Goal: Navigation & Orientation: Find specific page/section

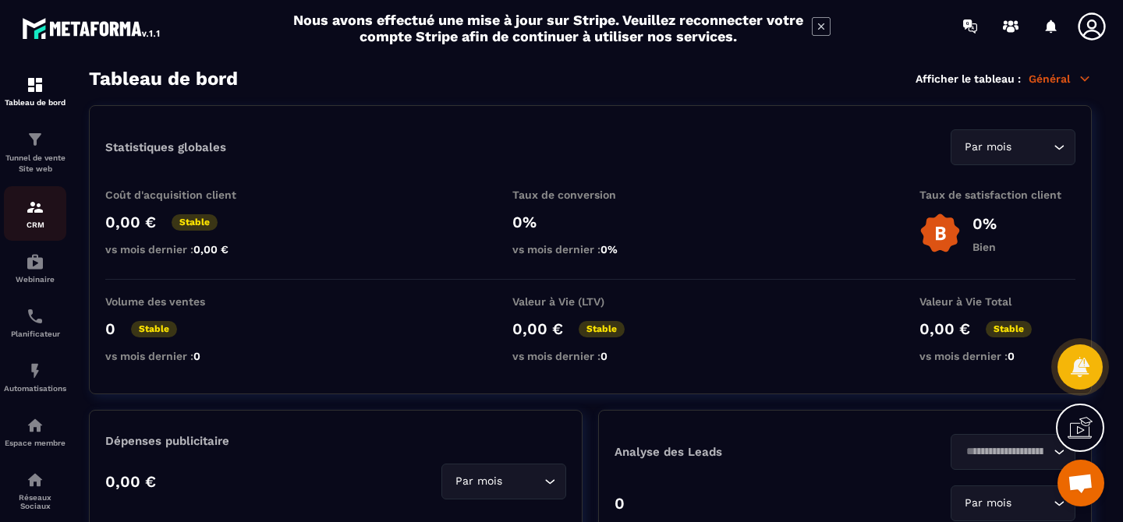
click at [19, 225] on p "CRM" at bounding box center [35, 225] width 62 height 9
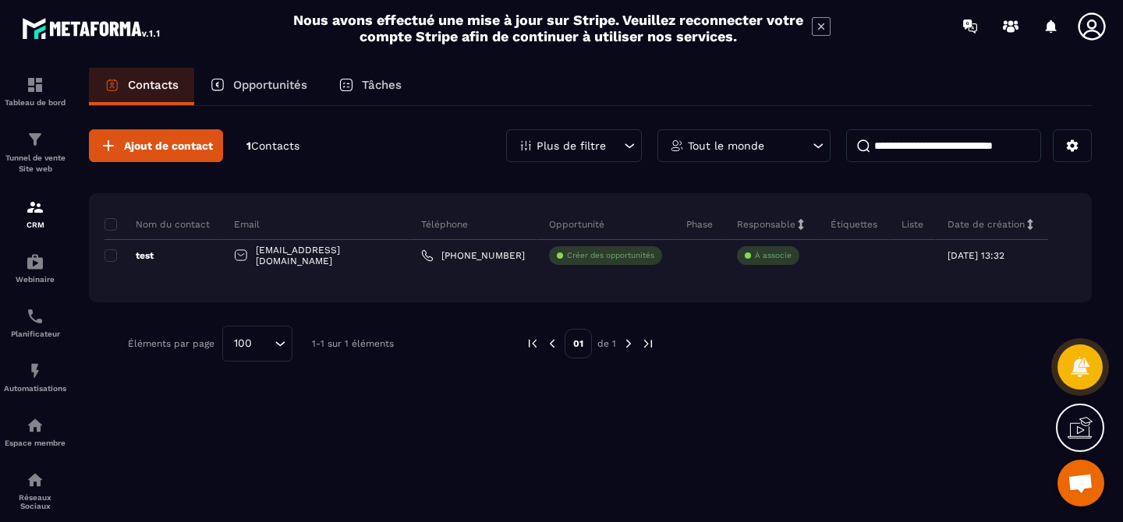
click at [280, 93] on div "Opportunités" at bounding box center [258, 86] width 129 height 37
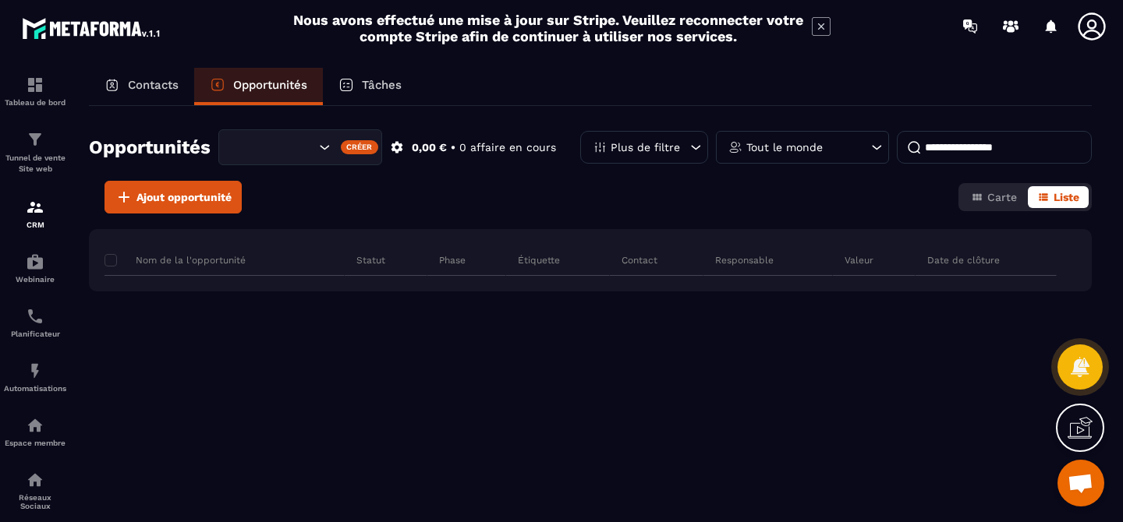
click at [385, 79] on p "Tâches" at bounding box center [382, 85] width 40 height 14
